Goal: Browse casually: Explore the website without a specific task or goal

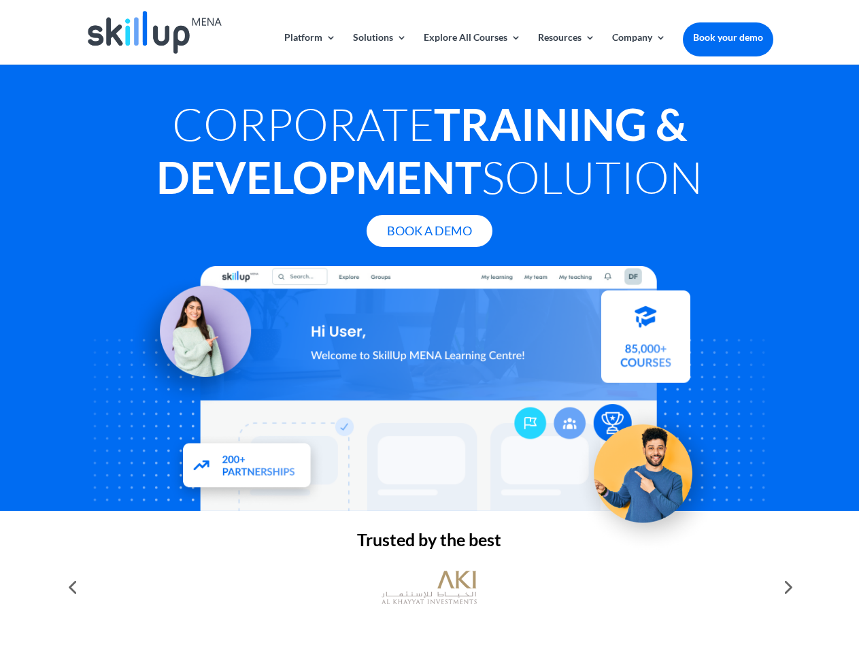
click at [429, 326] on div at bounding box center [429, 388] width 687 height 245
click at [379, 48] on link "Solutions" at bounding box center [380, 49] width 54 height 32
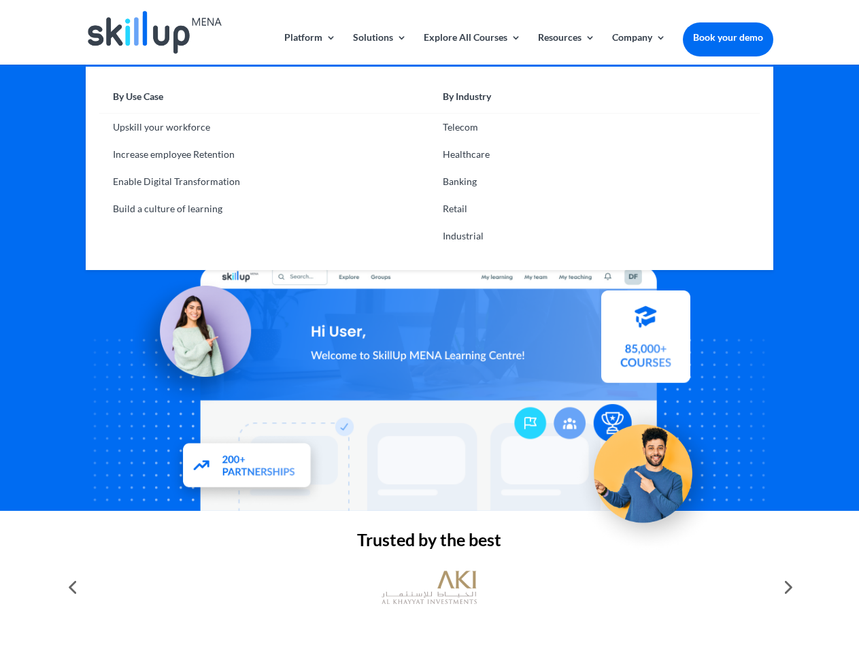
click at [471, 48] on link "Explore All Courses" at bounding box center [472, 49] width 97 height 32
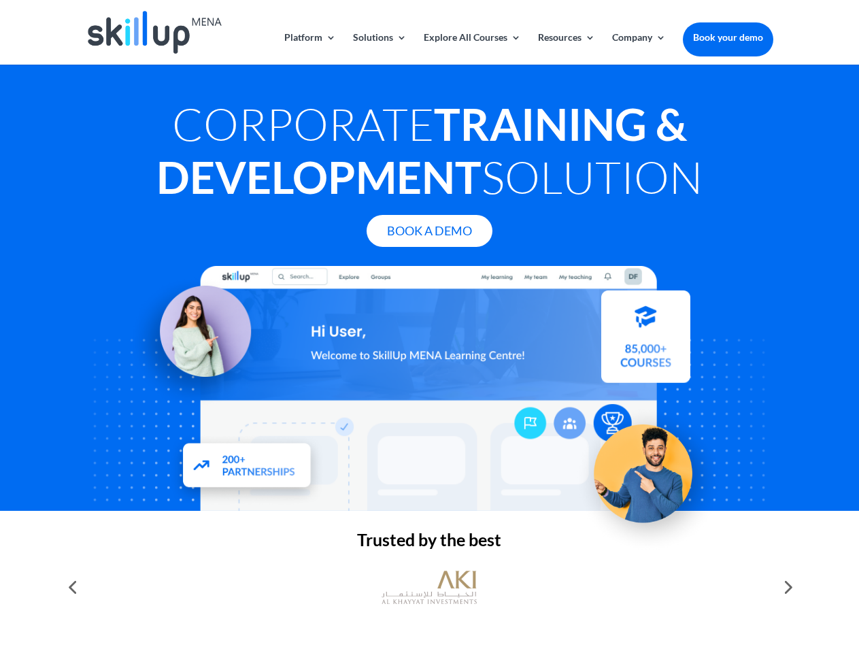
click at [565, 48] on link "Resources" at bounding box center [566, 49] width 57 height 32
click at [639, 48] on link "Company" at bounding box center [639, 49] width 54 height 32
click at [429, 587] on img at bounding box center [428, 587] width 95 height 48
